Goal: Task Accomplishment & Management: Manage account settings

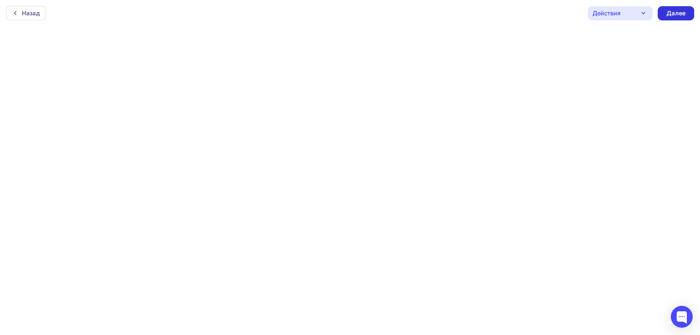
click at [679, 10] on div "Далее" at bounding box center [676, 13] width 19 height 8
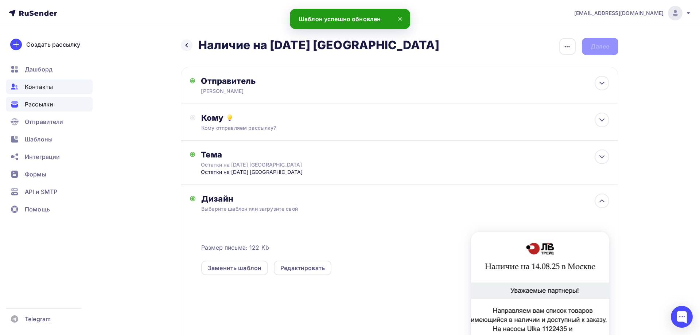
click at [25, 86] on span "Контакты" at bounding box center [39, 86] width 28 height 9
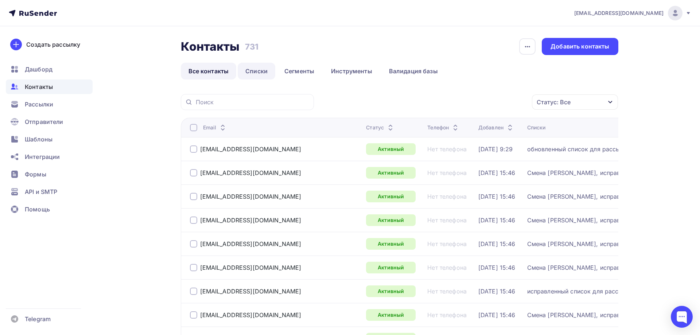
click at [252, 71] on link "Списки" at bounding box center [257, 71] width 38 height 17
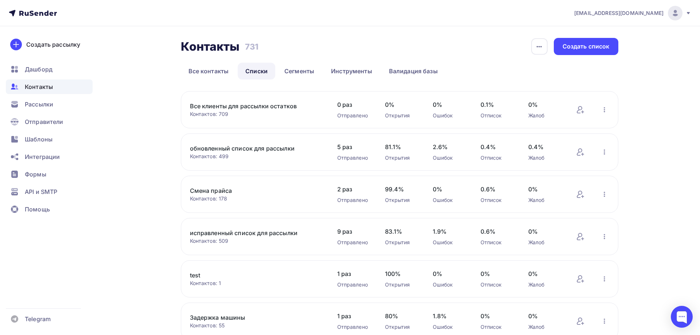
click at [255, 104] on link "Все клиенты для рассылки остатков" at bounding box center [252, 106] width 124 height 9
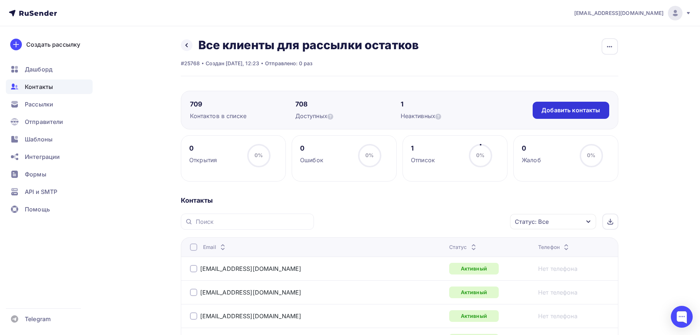
click at [565, 111] on div "Добавить контакты" at bounding box center [571, 110] width 59 height 8
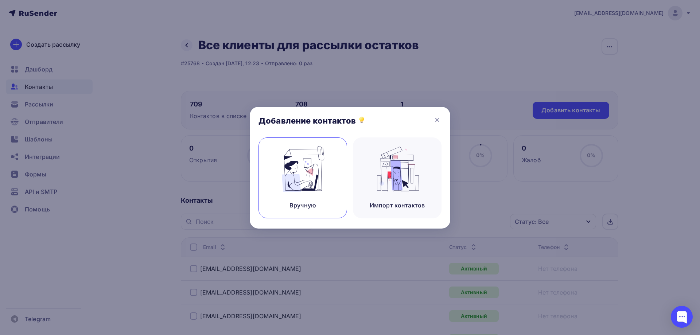
click at [301, 179] on img at bounding box center [303, 169] width 49 height 46
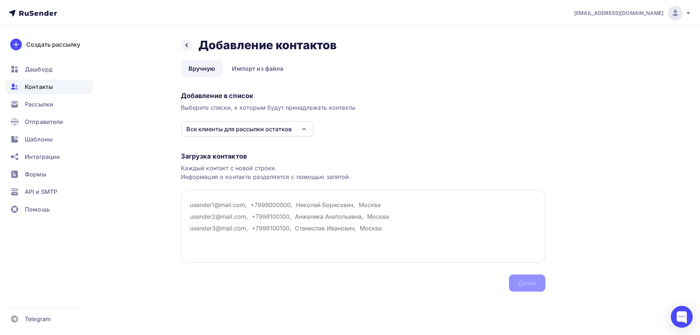
click at [193, 200] on textarea at bounding box center [363, 226] width 365 height 73
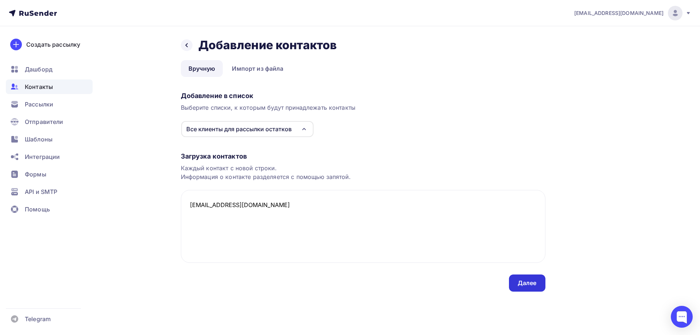
type textarea "261310@mail.ru"
click at [525, 282] on div "Далее" at bounding box center [527, 283] width 19 height 8
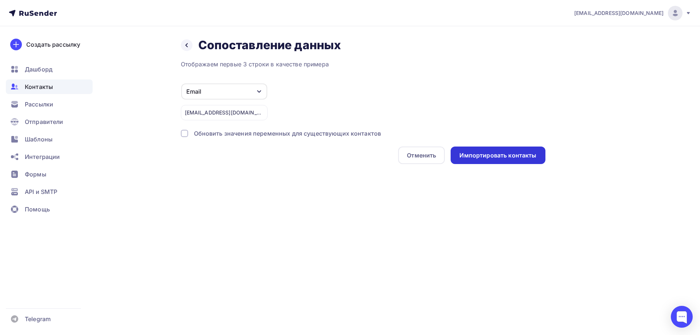
click at [526, 155] on div "Импортировать контакты" at bounding box center [498, 155] width 77 height 8
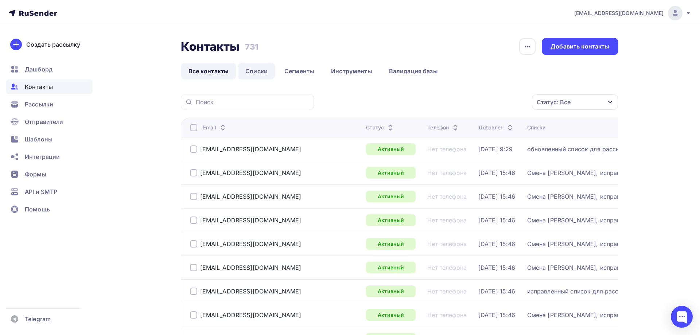
click at [255, 71] on link "Списки" at bounding box center [257, 71] width 38 height 17
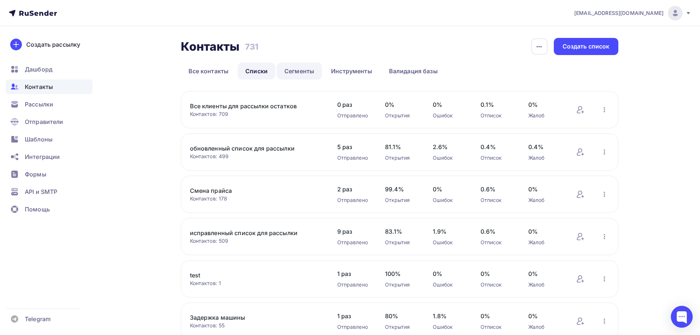
click at [306, 68] on link "Сегменты" at bounding box center [299, 71] width 45 height 17
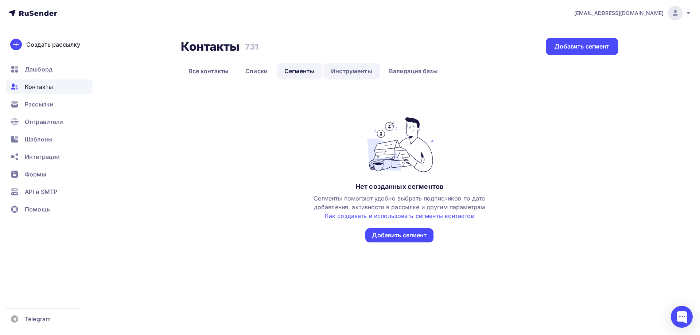
click at [344, 69] on link "Инструменты" at bounding box center [352, 71] width 57 height 17
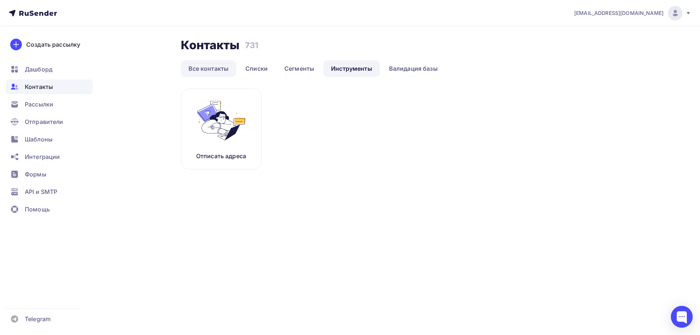
click at [197, 68] on link "Все контакты" at bounding box center [209, 68] width 56 height 17
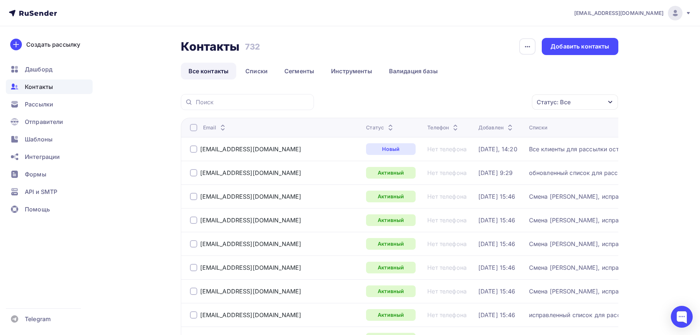
click at [576, 101] on div "Статус: Все" at bounding box center [575, 101] width 86 height 15
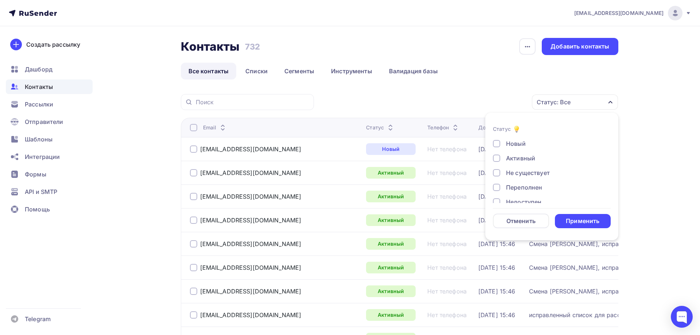
click at [496, 173] on div at bounding box center [496, 172] width 7 height 7
click at [496, 186] on div at bounding box center [496, 187] width 7 height 7
click at [497, 163] on div at bounding box center [496, 164] width 7 height 7
click at [496, 182] on div at bounding box center [496, 179] width 7 height 7
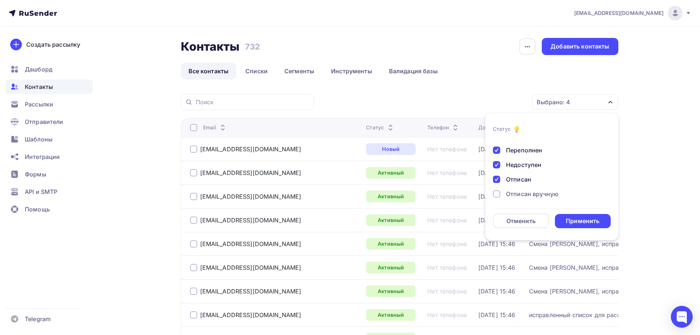
click at [498, 196] on div at bounding box center [496, 193] width 7 height 7
click at [500, 193] on div "Жалоба" at bounding box center [547, 193] width 109 height 9
click at [585, 220] on div "Применить" at bounding box center [583, 221] width 34 height 8
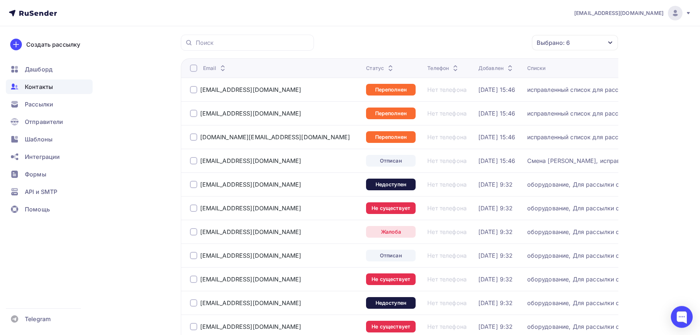
scroll to position [74, 0]
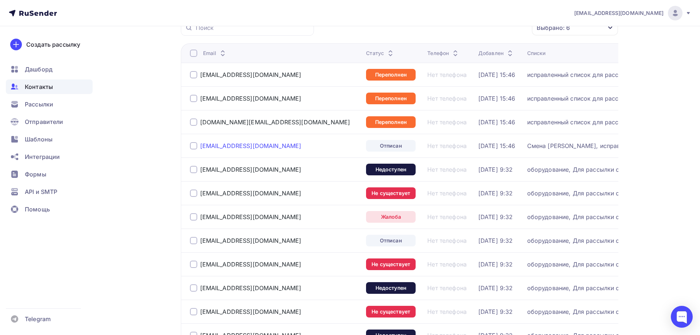
drag, startPoint x: 254, startPoint y: 148, endPoint x: 200, endPoint y: 145, distance: 54.1
click at [200, 145] on div "mailbox@rtltd.ru" at bounding box center [275, 146] width 171 height 12
copy div "mailbox@rtltd.ru"
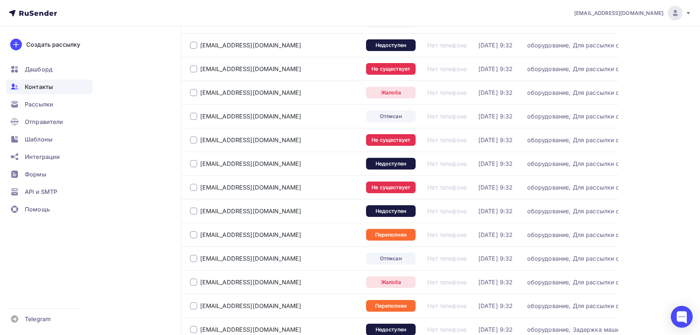
scroll to position [124, 0]
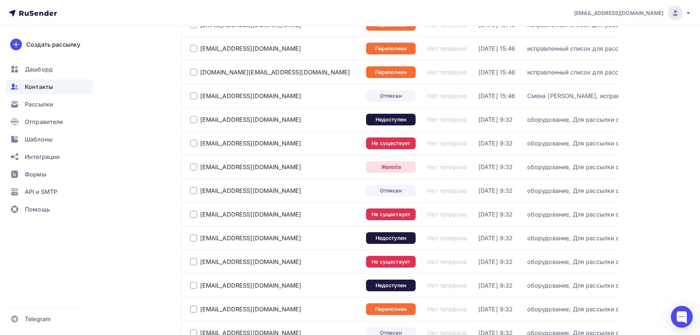
click at [137, 150] on div "Контакты Контакты 732 732 История импорта Добавить контакты Все контакты Списки…" at bounding box center [350, 267] width 598 height 731
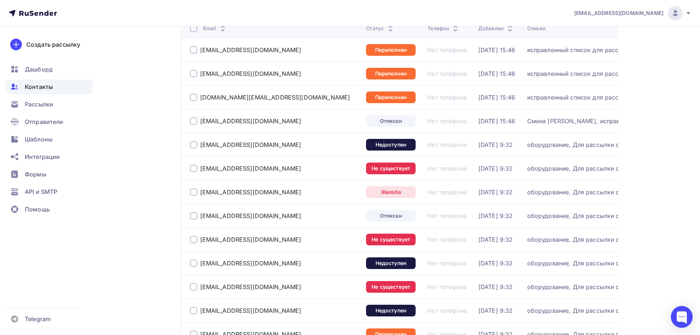
scroll to position [87, 0]
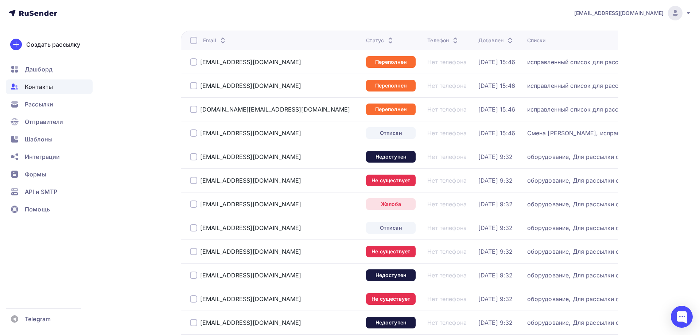
drag, startPoint x: 263, startPoint y: 183, endPoint x: 200, endPoint y: 183, distance: 62.7
click at [200, 183] on div "zakaz@komodcs.ru" at bounding box center [275, 181] width 171 height 12
copy div "zakaz@komodcs.ru"
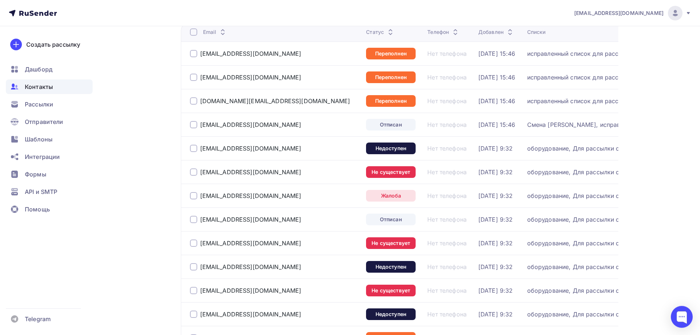
scroll to position [112, 0]
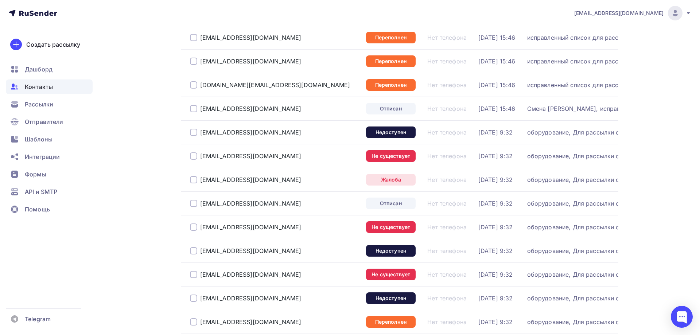
click at [193, 132] on div at bounding box center [193, 132] width 7 height 7
click at [194, 156] on div at bounding box center [193, 155] width 7 height 7
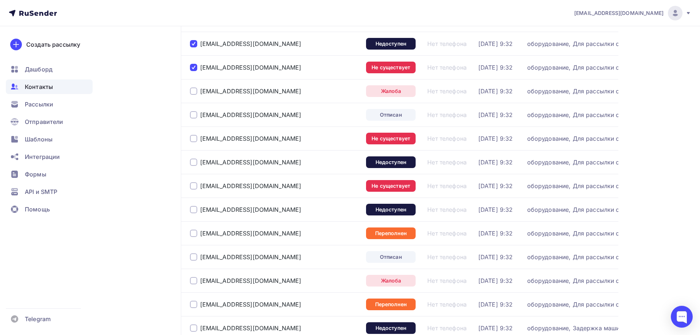
scroll to position [186, 0]
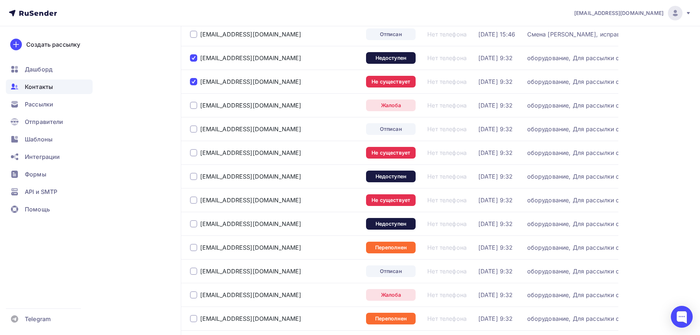
click at [194, 104] on div at bounding box center [193, 105] width 7 height 7
click at [193, 130] on div at bounding box center [193, 128] width 7 height 7
click at [193, 155] on div at bounding box center [193, 152] width 7 height 7
click at [192, 176] on div at bounding box center [193, 176] width 7 height 7
click at [192, 201] on div at bounding box center [193, 200] width 7 height 7
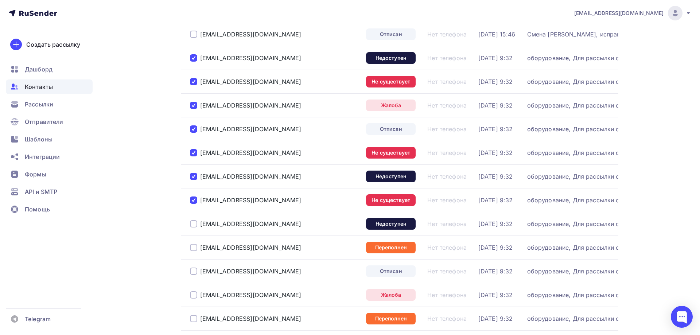
click at [193, 225] on div at bounding box center [193, 223] width 7 height 7
click at [194, 250] on div at bounding box center [193, 247] width 7 height 7
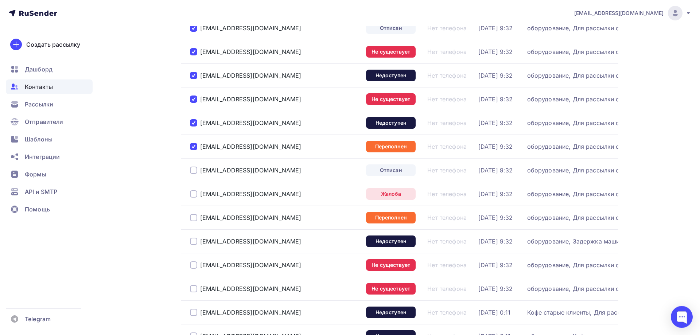
scroll to position [298, 0]
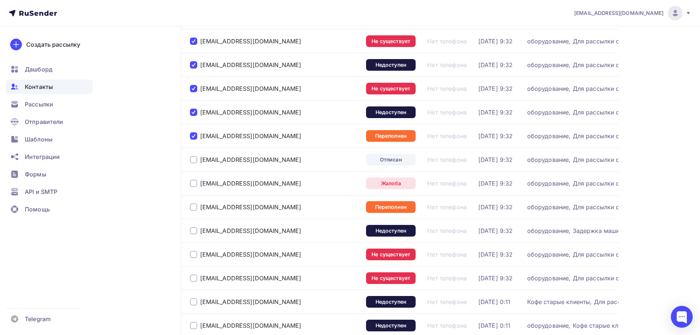
click at [193, 137] on div at bounding box center [193, 135] width 7 height 7
click at [193, 184] on div at bounding box center [193, 183] width 7 height 7
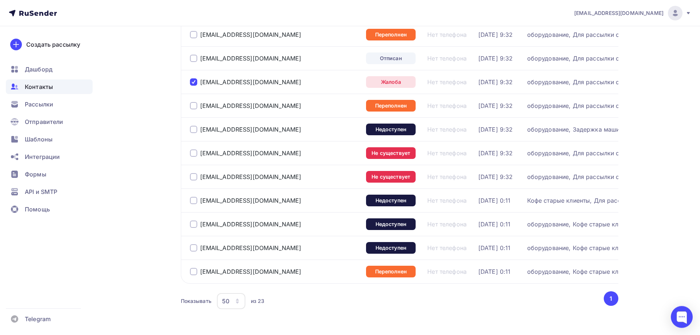
scroll to position [409, 0]
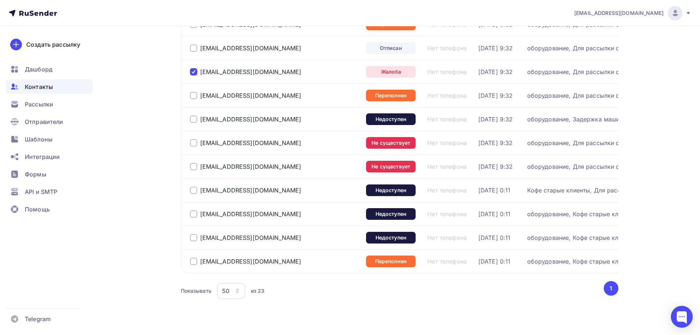
click at [192, 143] on div at bounding box center [193, 142] width 7 height 7
click at [192, 169] on div at bounding box center [193, 166] width 7 height 7
click at [195, 118] on div at bounding box center [193, 119] width 7 height 7
click at [193, 189] on div at bounding box center [193, 190] width 7 height 7
click at [192, 214] on div at bounding box center [193, 213] width 7 height 7
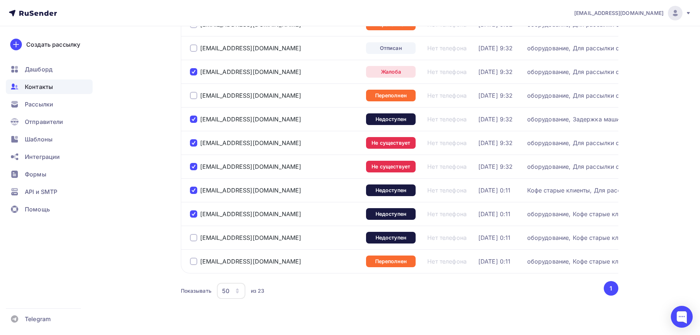
click at [194, 237] on div at bounding box center [193, 237] width 7 height 7
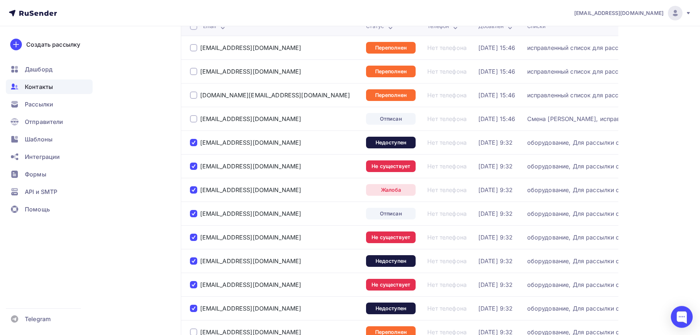
scroll to position [74, 0]
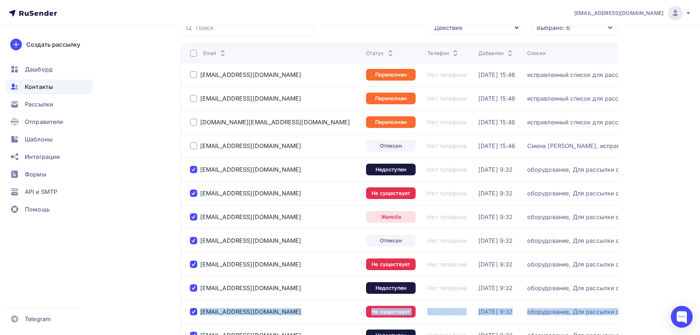
drag, startPoint x: 183, startPoint y: 65, endPoint x: 551, endPoint y: 321, distance: 448.2
click at [551, 321] on tbody "partizan1928612@gmail.com Переполнен Нет телефона 03.02.2025, 15:46 исправленны…" at bounding box center [450, 335] width 538 height 545
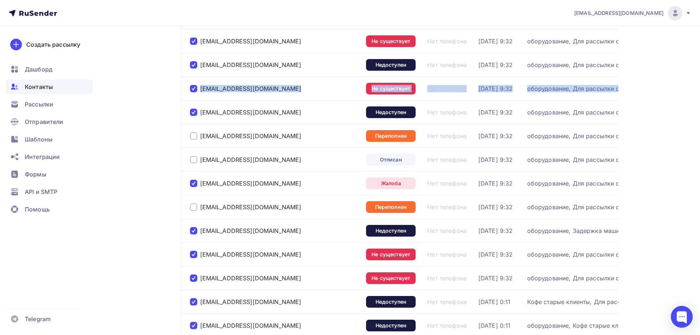
scroll to position [422, 0]
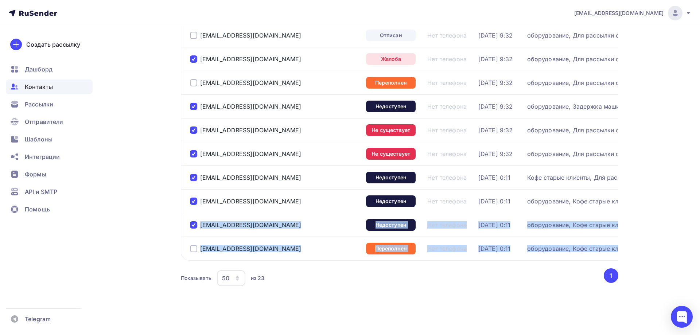
copy tbody "rasim@perfikazan.ru Недоступен Нет телефона 05.04.2024, 0:11 оборудование, Кофе…"
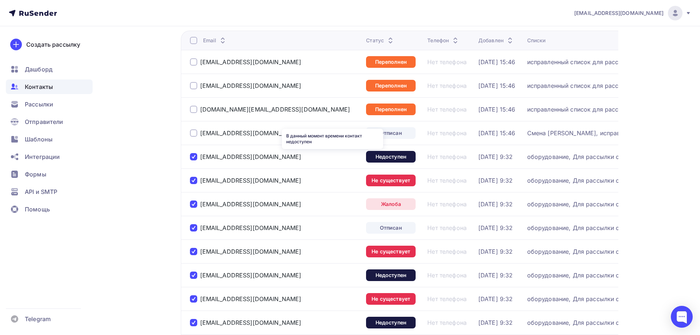
scroll to position [0, 0]
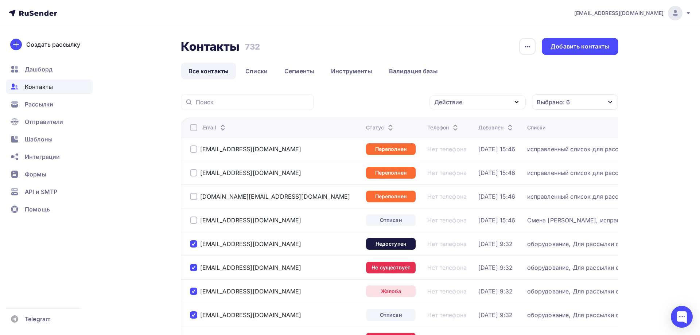
click at [499, 103] on div "Действие" at bounding box center [478, 102] width 96 height 14
click at [445, 152] on div "Удалить" at bounding box center [450, 152] width 24 height 9
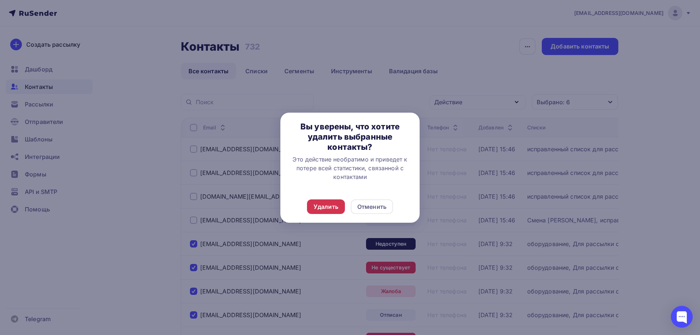
click at [318, 205] on div "Удалить" at bounding box center [326, 206] width 25 height 9
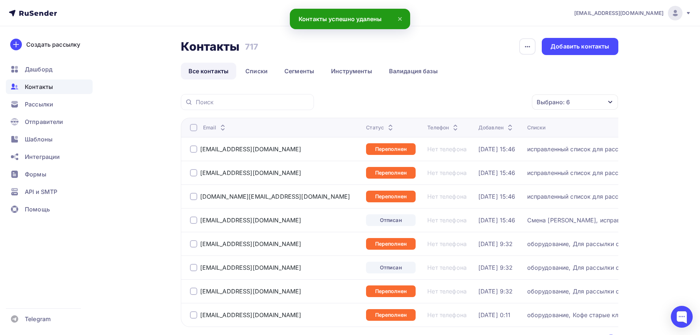
click at [158, 216] on div "Контакты Контакты 717 717 История импорта Добавить контакты Все контакты Списки…" at bounding box center [350, 213] width 598 height 375
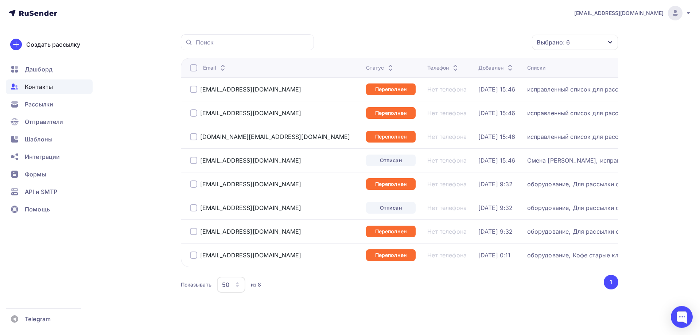
scroll to position [66, 0]
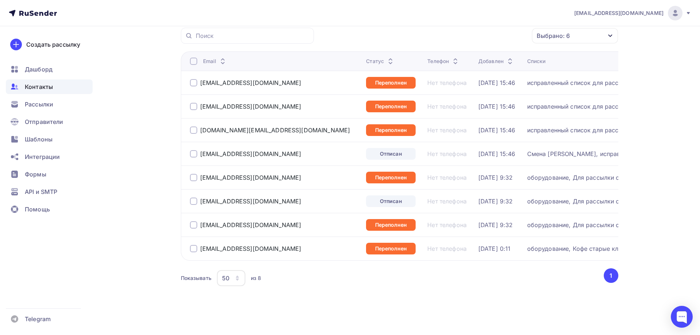
click at [293, 158] on td "mailbox@rtltd.ru" at bounding box center [272, 154] width 183 height 24
click at [40, 86] on span "Контакты" at bounding box center [39, 86] width 28 height 9
click at [34, 100] on div "Рассылки" at bounding box center [49, 104] width 87 height 15
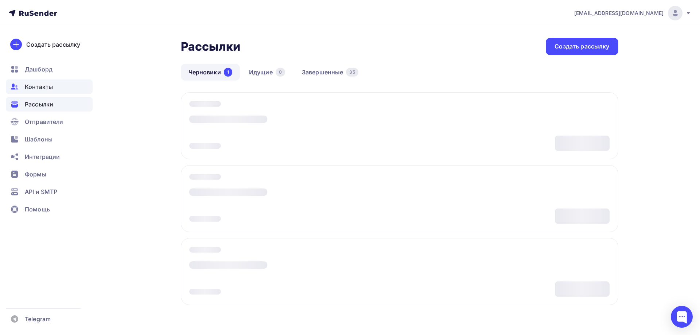
click at [40, 86] on span "Контакты" at bounding box center [39, 86] width 28 height 9
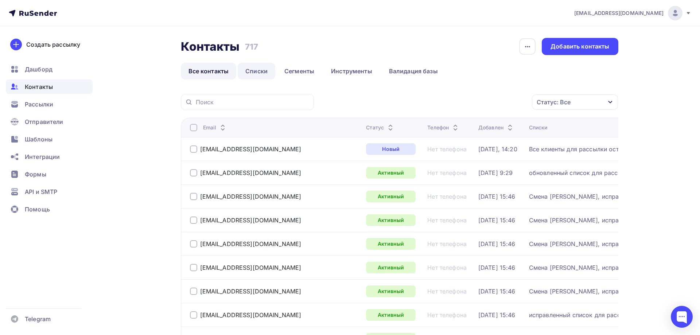
click at [261, 72] on link "Списки" at bounding box center [257, 71] width 38 height 17
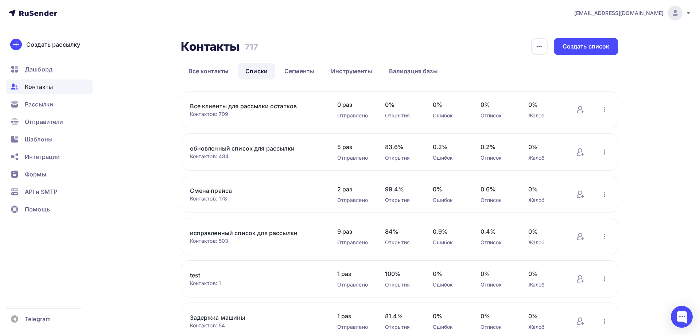
click at [270, 106] on link "Все клиенты для рассылки остатков" at bounding box center [252, 106] width 124 height 9
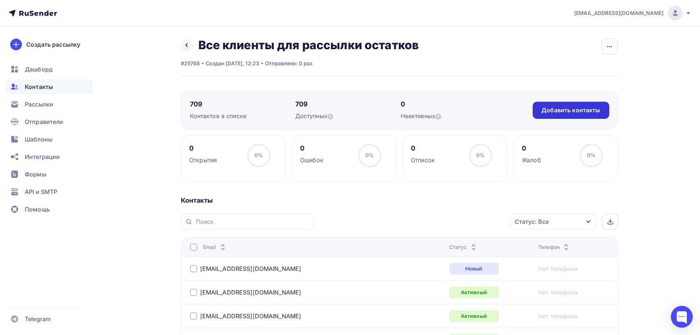
click at [562, 108] on div "Добавить контакты" at bounding box center [571, 110] width 59 height 8
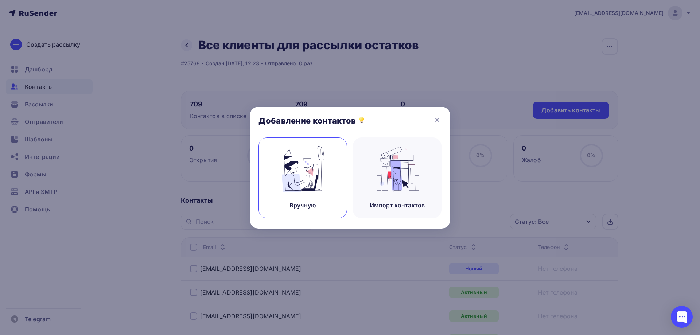
click at [302, 171] on img at bounding box center [303, 169] width 49 height 46
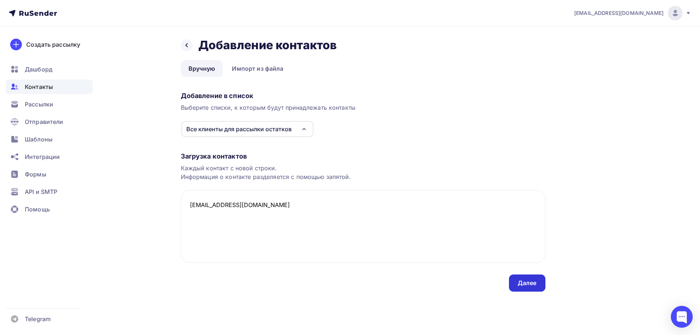
type textarea "17x19@bk.ru"
click at [535, 278] on div "Далее" at bounding box center [527, 283] width 36 height 17
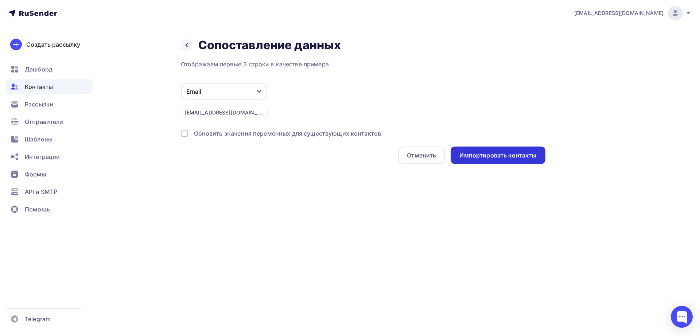
click at [520, 156] on div "Импортировать контакты" at bounding box center [498, 155] width 77 height 8
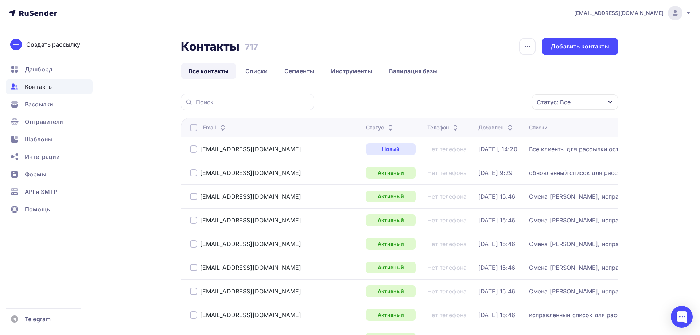
click at [570, 101] on div "Статус: Все" at bounding box center [554, 102] width 34 height 9
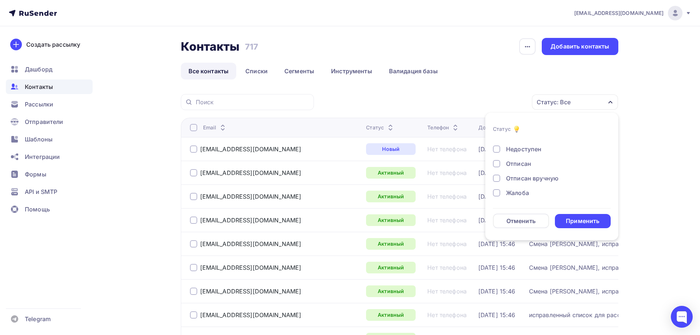
click at [496, 164] on div at bounding box center [496, 163] width 7 height 7
click at [499, 179] on div at bounding box center [496, 178] width 7 height 7
click at [496, 193] on div at bounding box center [496, 192] width 7 height 7
click at [499, 150] on div at bounding box center [496, 149] width 7 height 7
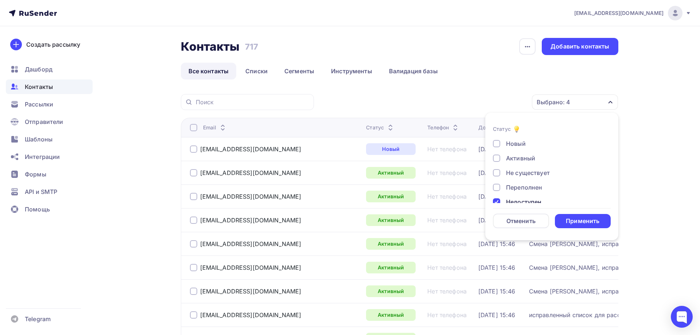
click at [498, 174] on div at bounding box center [496, 172] width 7 height 7
click at [496, 189] on div at bounding box center [496, 187] width 7 height 7
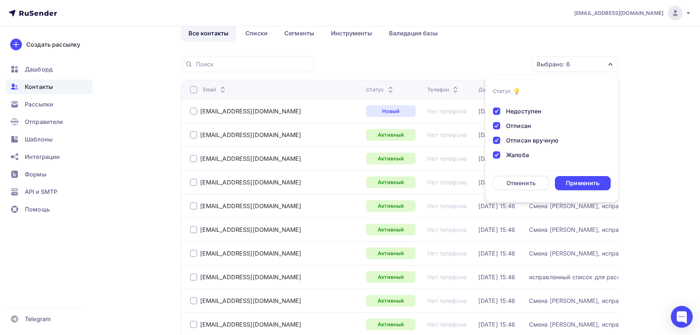
scroll to position [74, 0]
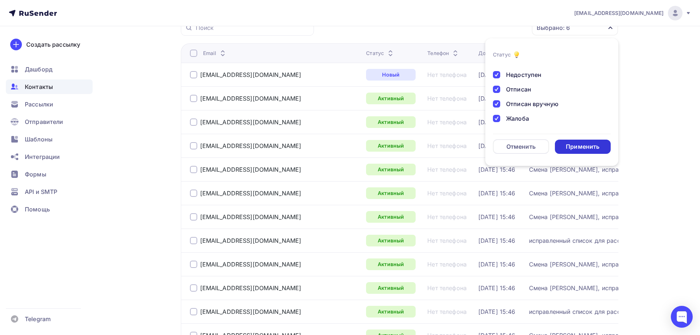
click at [591, 148] on div "Применить" at bounding box center [583, 147] width 34 height 8
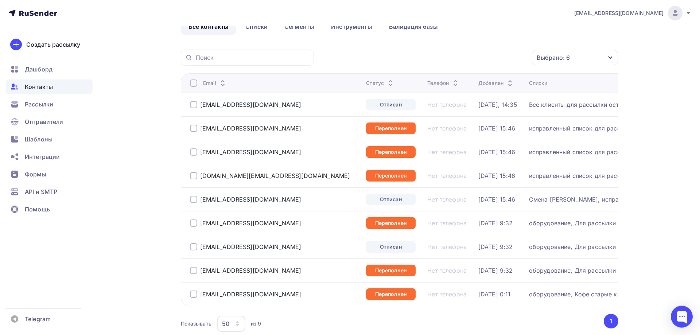
scroll to position [90, 0]
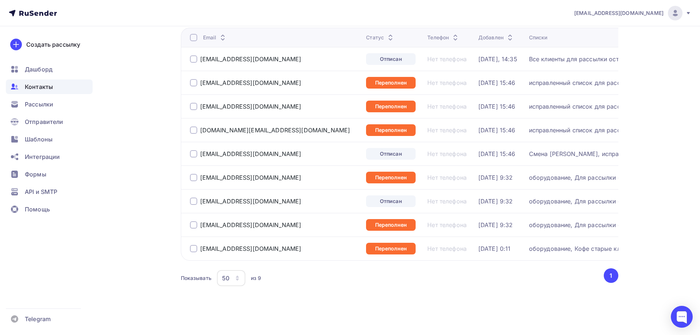
click at [144, 250] on div "Контакты Контакты 717 717 История импорта Добавить контакты Все контакты Списки…" at bounding box center [350, 135] width 598 height 399
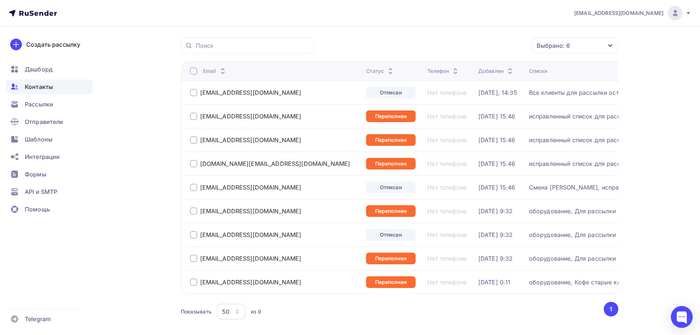
scroll to position [16, 0]
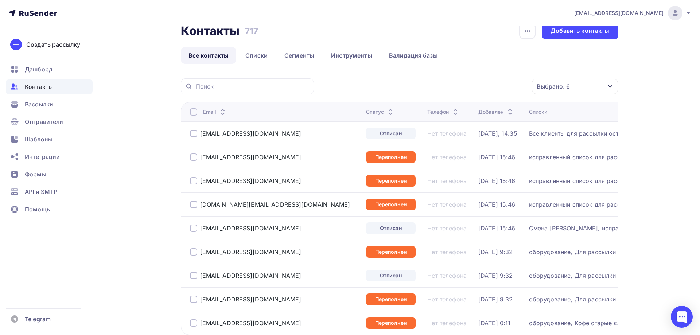
click at [32, 82] on span "Контакты" at bounding box center [39, 86] width 28 height 9
click at [40, 106] on span "Рассылки" at bounding box center [39, 104] width 28 height 9
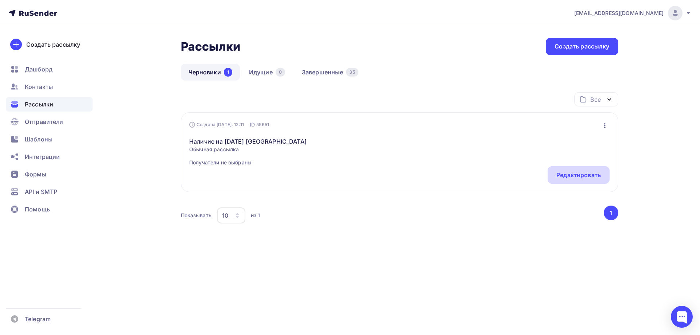
click at [588, 177] on div "Редактировать" at bounding box center [579, 175] width 45 height 9
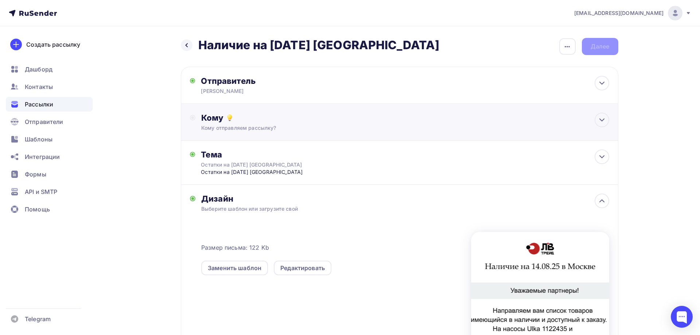
click at [212, 123] on div "Кому" at bounding box center [405, 118] width 408 height 10
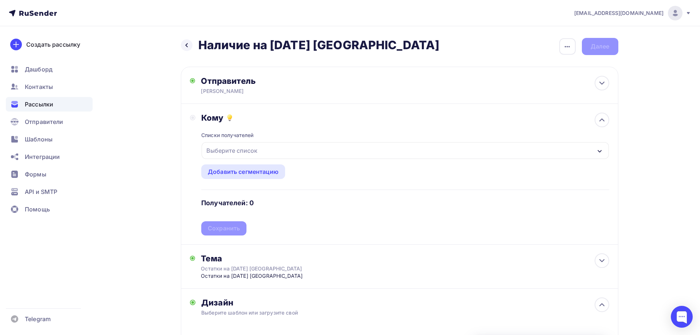
click at [217, 146] on div "Выберите список" at bounding box center [232, 150] width 57 height 13
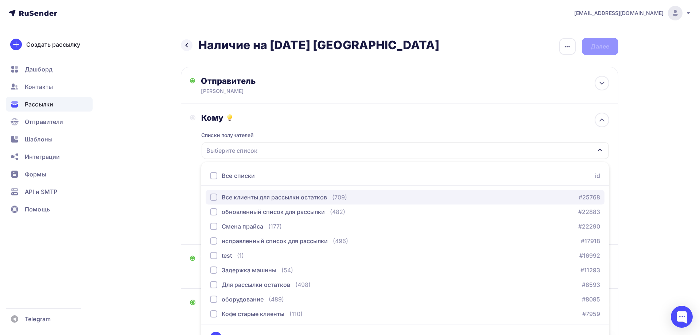
click at [212, 198] on div "button" at bounding box center [213, 197] width 7 height 7
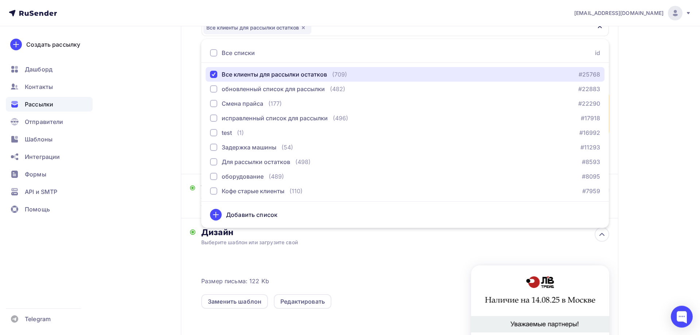
scroll to position [112, 0]
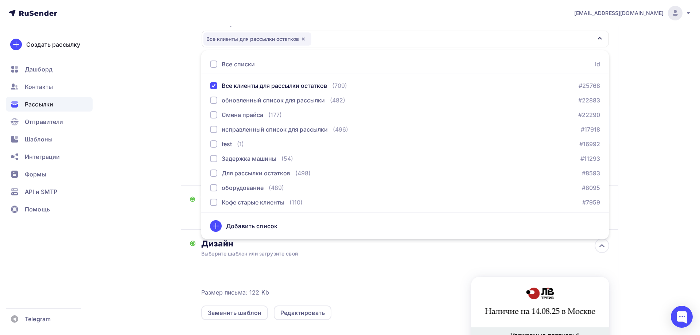
click at [139, 140] on div "Назад Наличие на 14.08.25 в Москве Наличие на 14.08.25 в Москве Закончить позже…" at bounding box center [350, 195] width 598 height 560
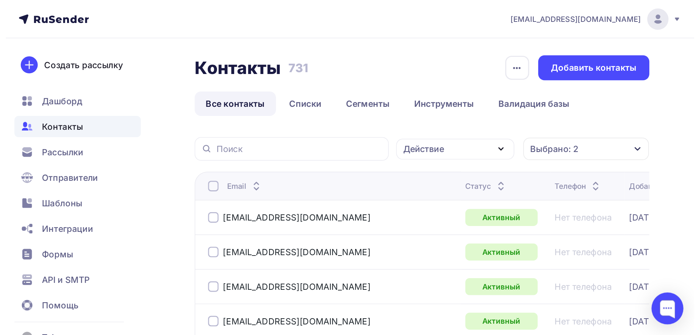
scroll to position [56, 0]
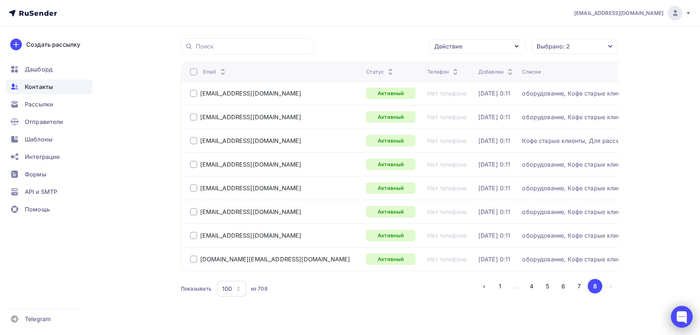
click at [472, 229] on div at bounding box center [682, 317] width 22 height 22
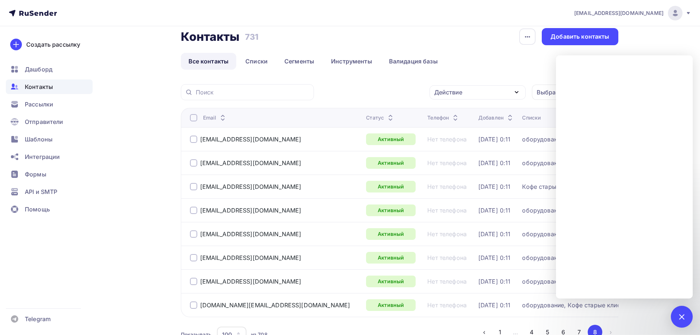
scroll to position [66, 0]
